Goal: Information Seeking & Learning: Learn about a topic

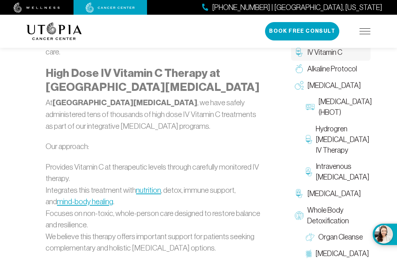
scroll to position [1414, 0]
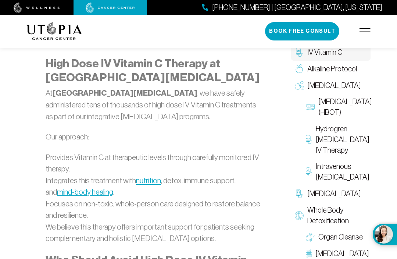
click at [353, 182] on span "Intravenous [MEDICAL_DATA]" at bounding box center [343, 171] width 54 height 21
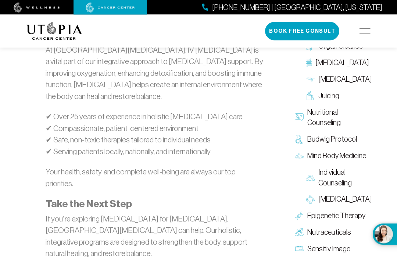
scroll to position [1490, 0]
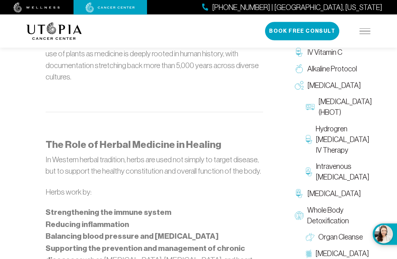
scroll to position [517, 0]
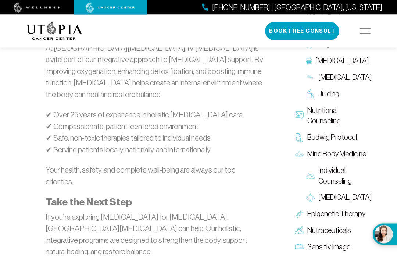
scroll to position [1490, 0]
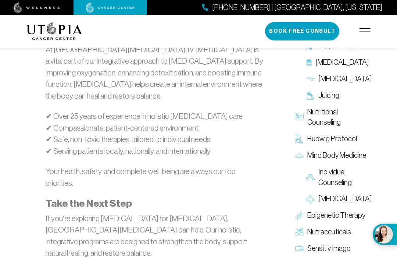
scroll to position [1453, 0]
